Goal: Task Accomplishment & Management: Use online tool/utility

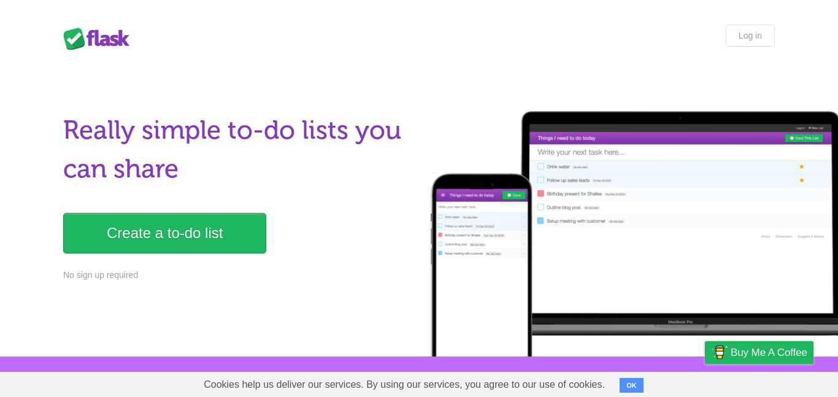
scroll to position [85, 0]
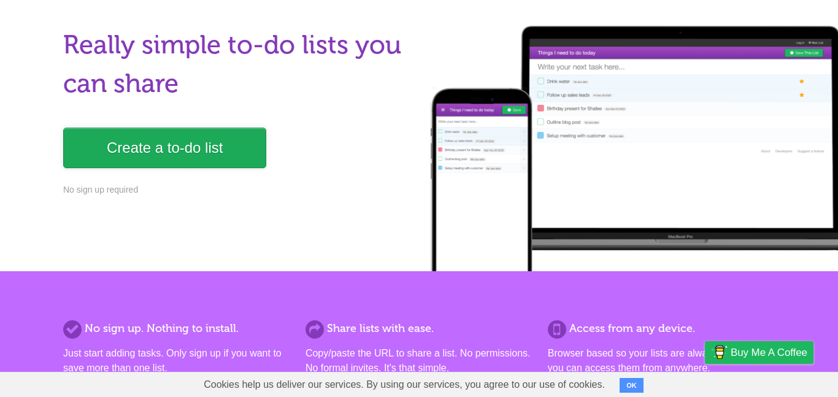
click at [188, 147] on link "Create a to-do list" at bounding box center [164, 148] width 203 height 40
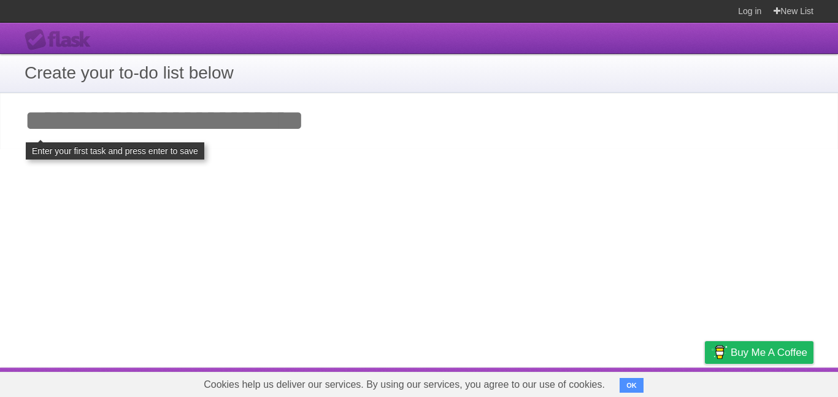
click at [247, 166] on div "**********" at bounding box center [419, 195] width 838 height 345
click at [239, 123] on input "Add your first task" at bounding box center [419, 121] width 838 height 56
click at [229, 130] on input "Add your first task" at bounding box center [419, 121] width 838 height 56
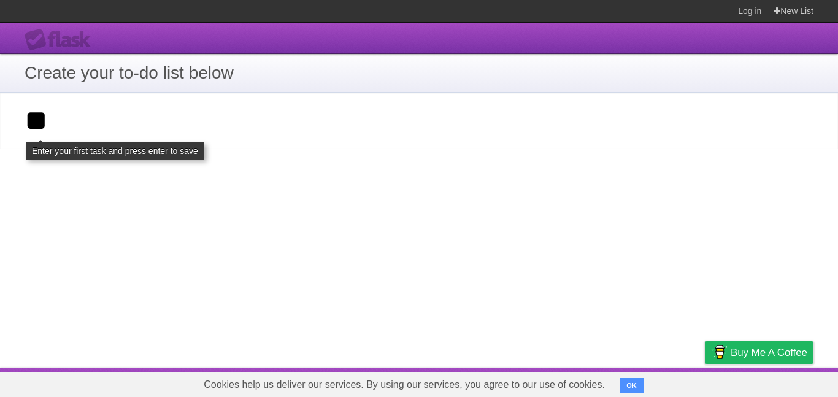
type input "*"
type input "******"
click input "**********" at bounding box center [0, 0] width 0 height 0
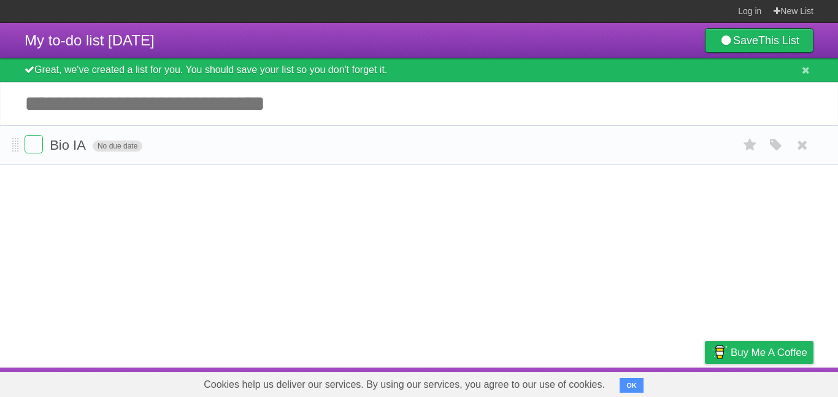
click at [117, 150] on span "No due date" at bounding box center [118, 146] width 50 height 11
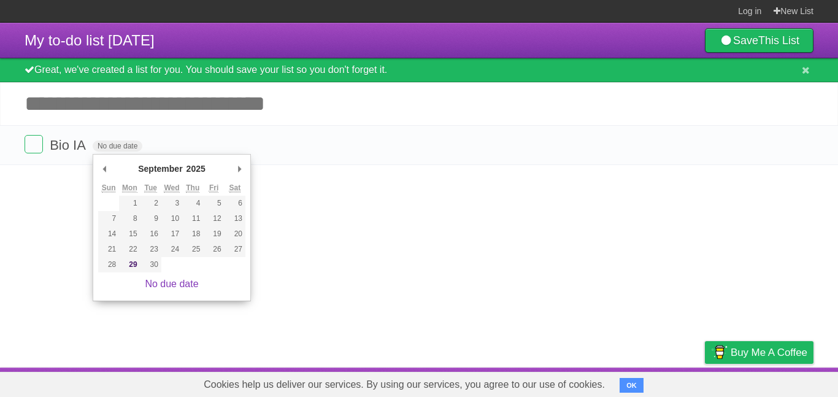
click at [451, 265] on article "My to-do list 09/29/2025 Save This List Great, we've created a list for you. Yo…" at bounding box center [419, 195] width 838 height 345
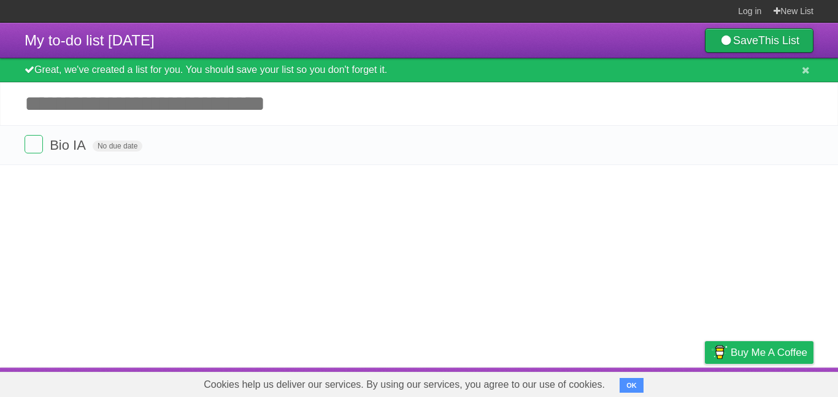
click at [767, 49] on link "Save This List" at bounding box center [759, 40] width 109 height 25
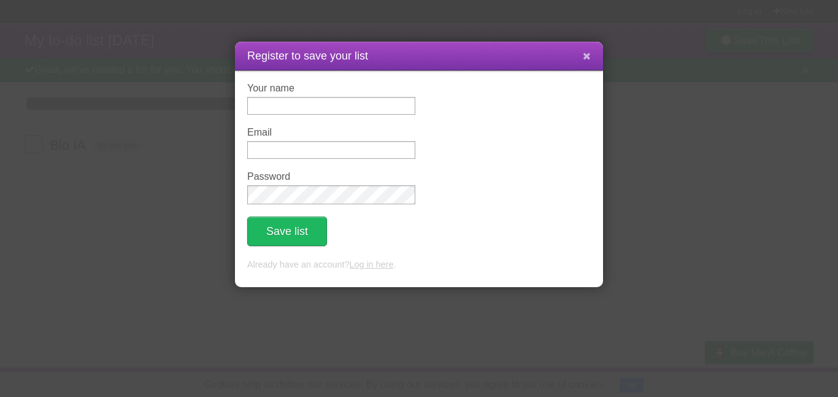
click at [591, 53] on button at bounding box center [587, 56] width 26 height 23
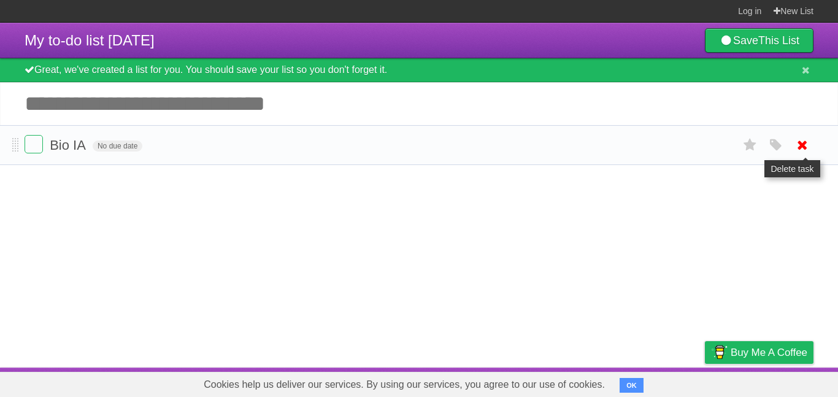
click at [804, 139] on icon at bounding box center [802, 145] width 17 height 20
click at [36, 147] on label at bounding box center [34, 144] width 18 height 18
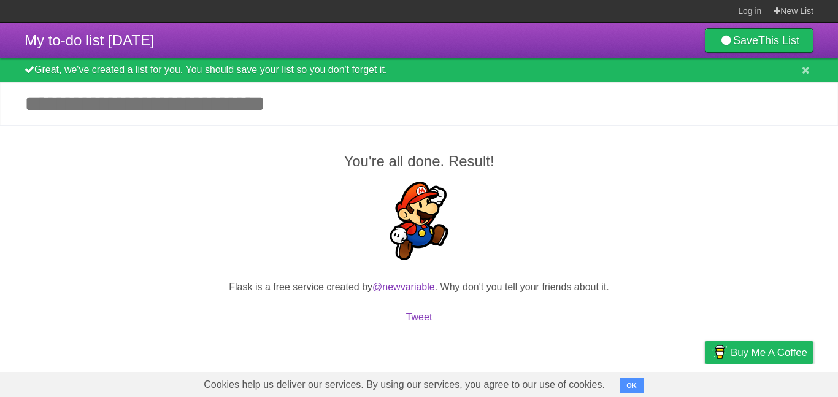
scroll to position [52, 0]
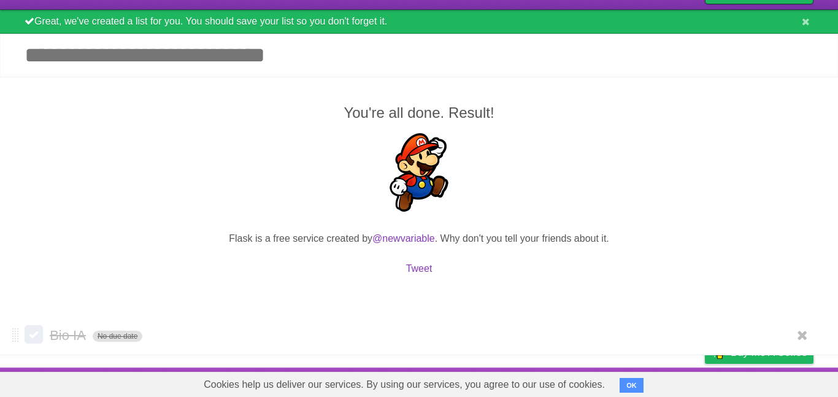
click at [137, 331] on span "No due date" at bounding box center [118, 336] width 50 height 11
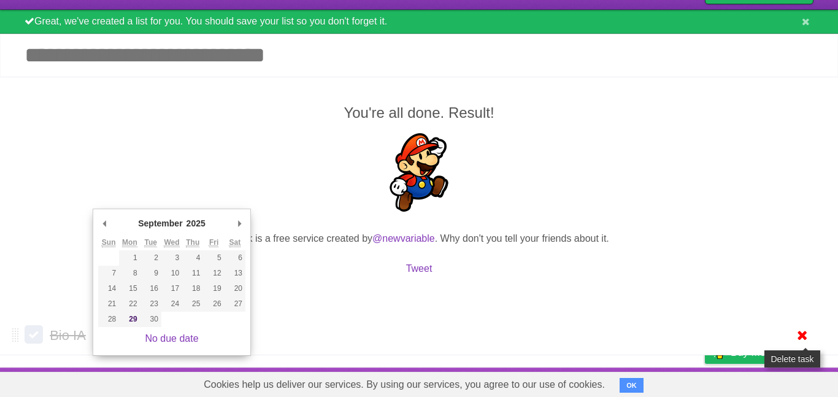
click at [795, 333] on icon at bounding box center [802, 335] width 17 height 20
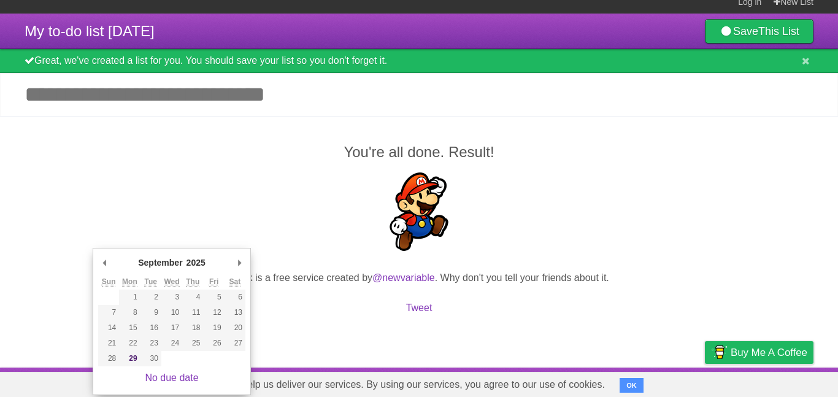
click at [244, 199] on p at bounding box center [419, 213] width 789 height 83
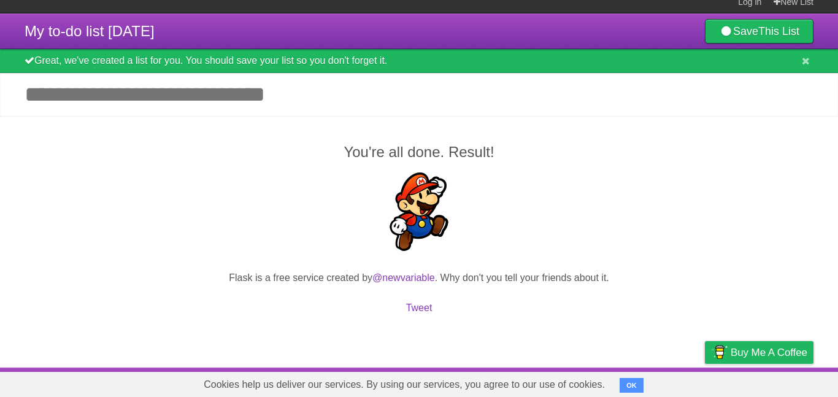
click at [244, 199] on p at bounding box center [419, 213] width 789 height 83
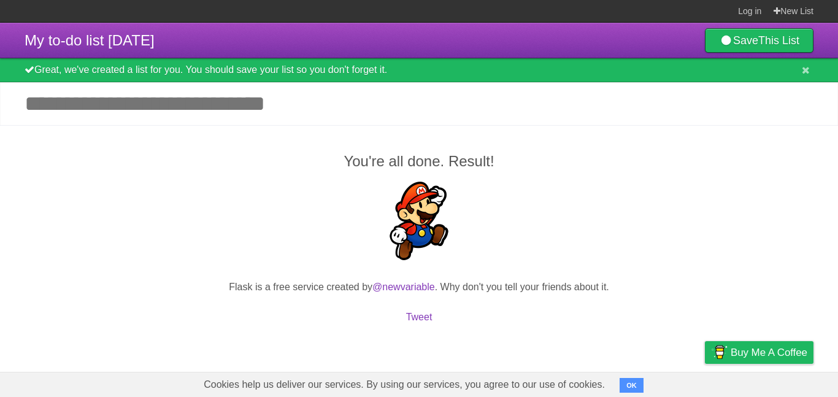
click at [148, 115] on input "Add another task" at bounding box center [419, 103] width 838 height 43
click at [144, 112] on input "Add another task" at bounding box center [419, 103] width 838 height 43
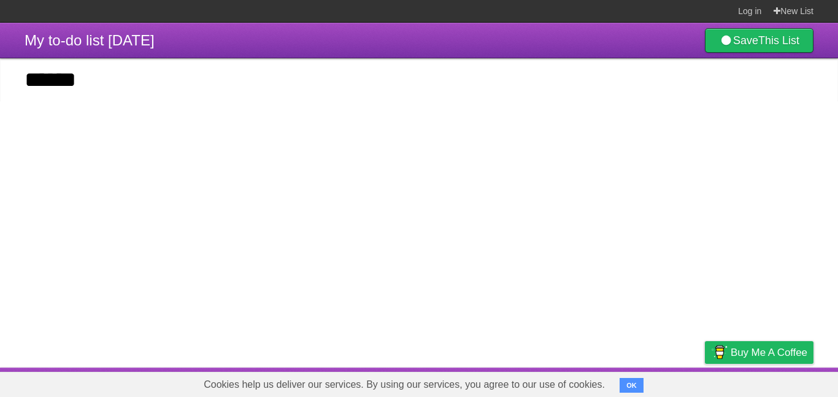
type input "******"
click input "*********" at bounding box center [0, 0] width 0 height 0
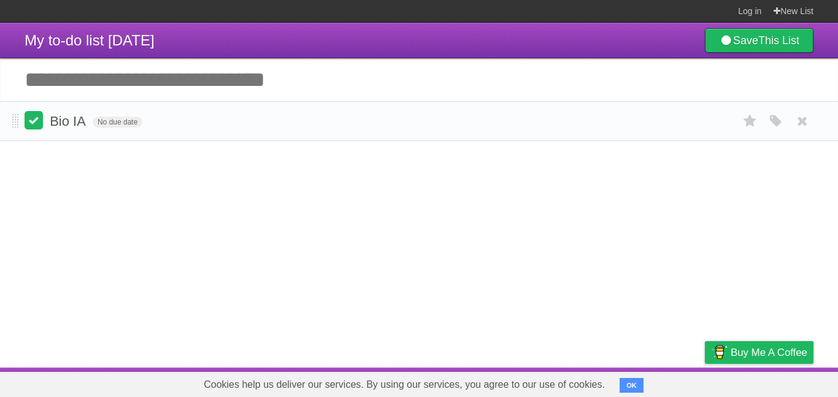
click at [35, 125] on label at bounding box center [34, 120] width 18 height 18
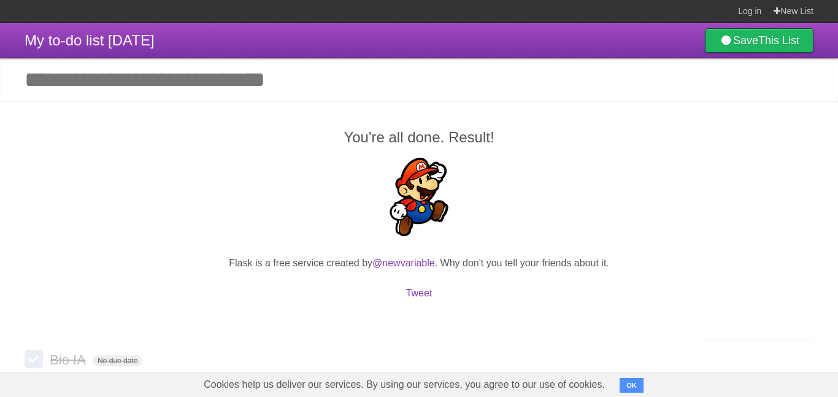
scroll to position [26, 0]
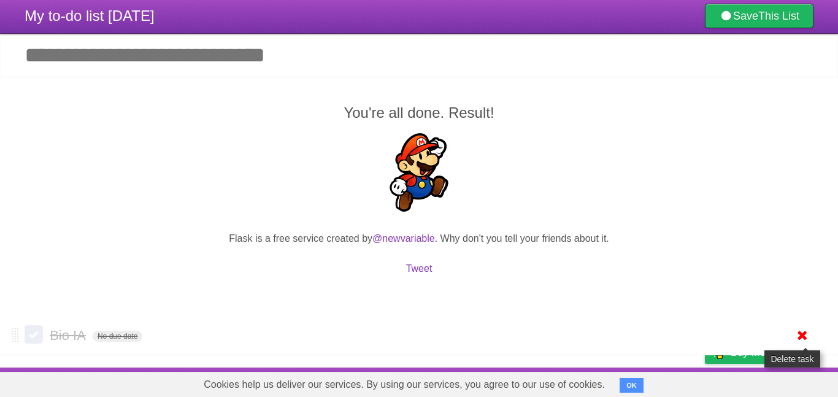
click at [801, 328] on icon at bounding box center [802, 335] width 17 height 20
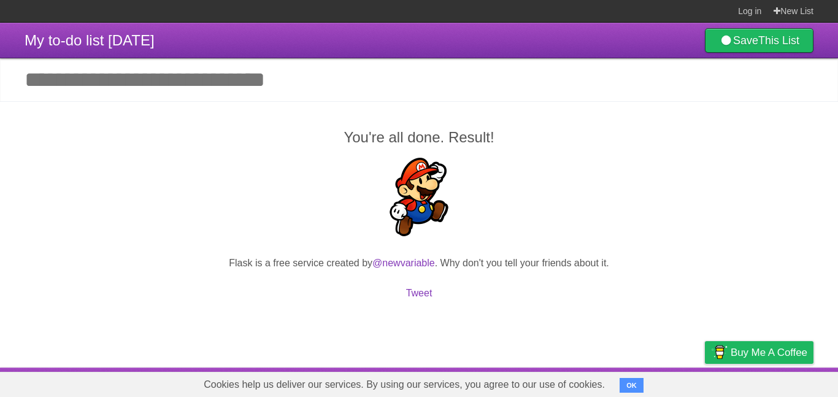
scroll to position [0, 0]
